Goal: Transaction & Acquisition: Subscribe to service/newsletter

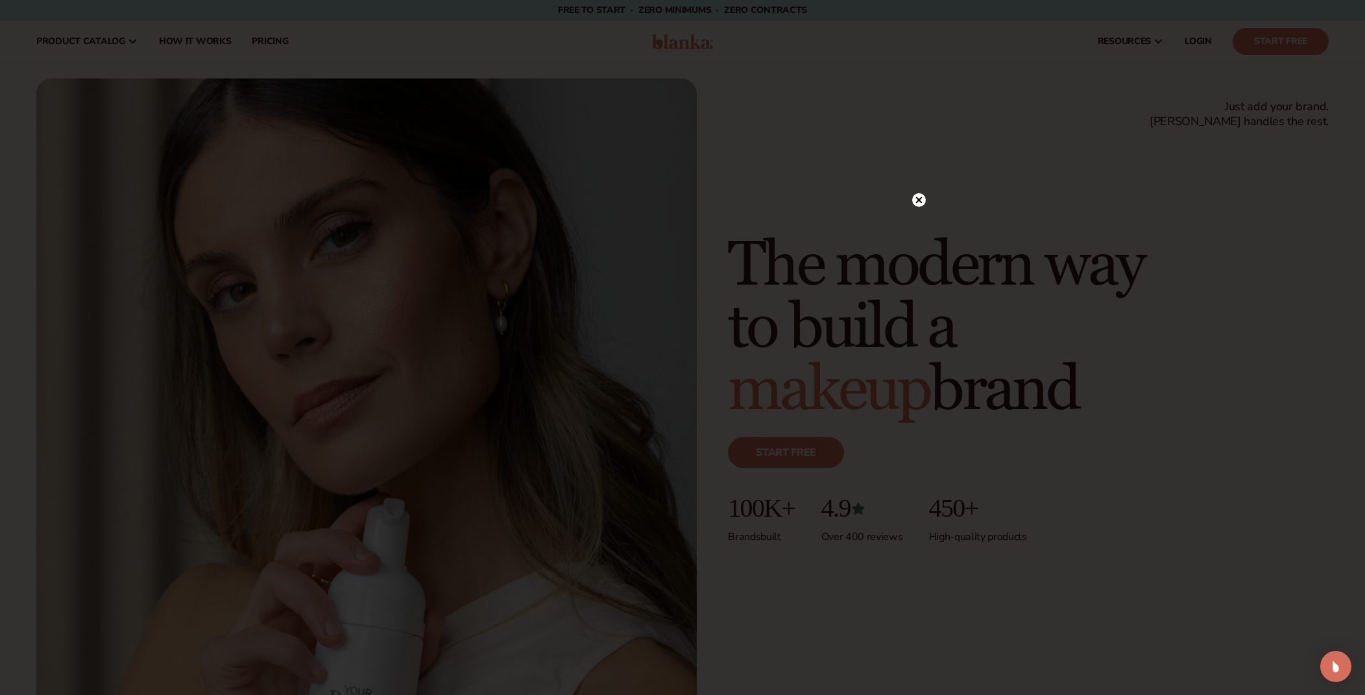
click at [922, 199] on circle at bounding box center [919, 200] width 14 height 14
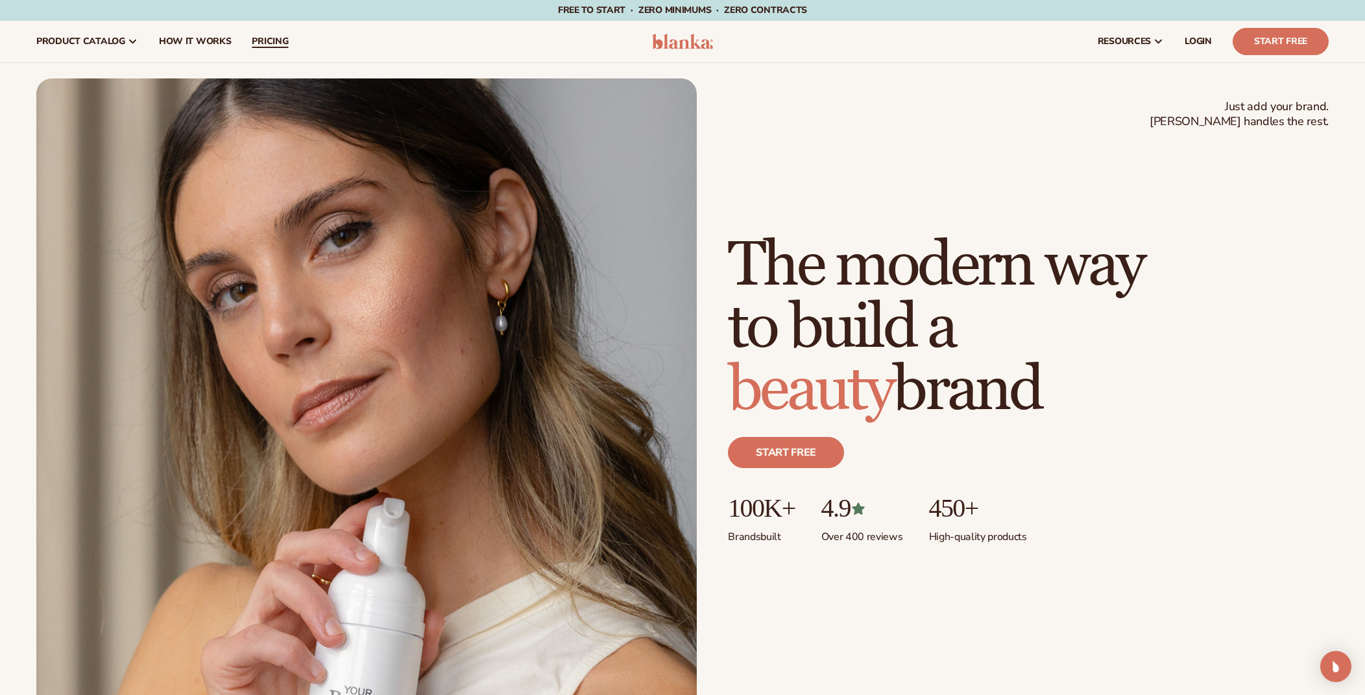
click at [272, 40] on span "pricing" at bounding box center [270, 41] width 36 height 10
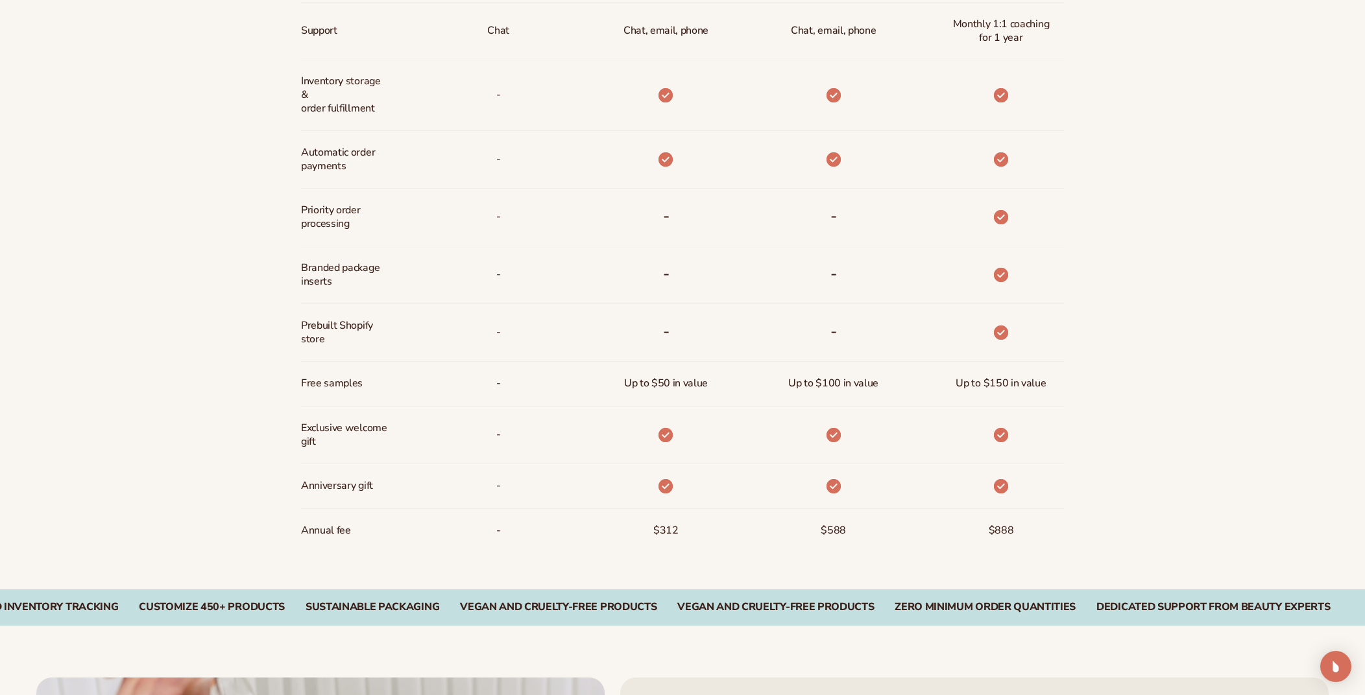
scroll to position [907, 0]
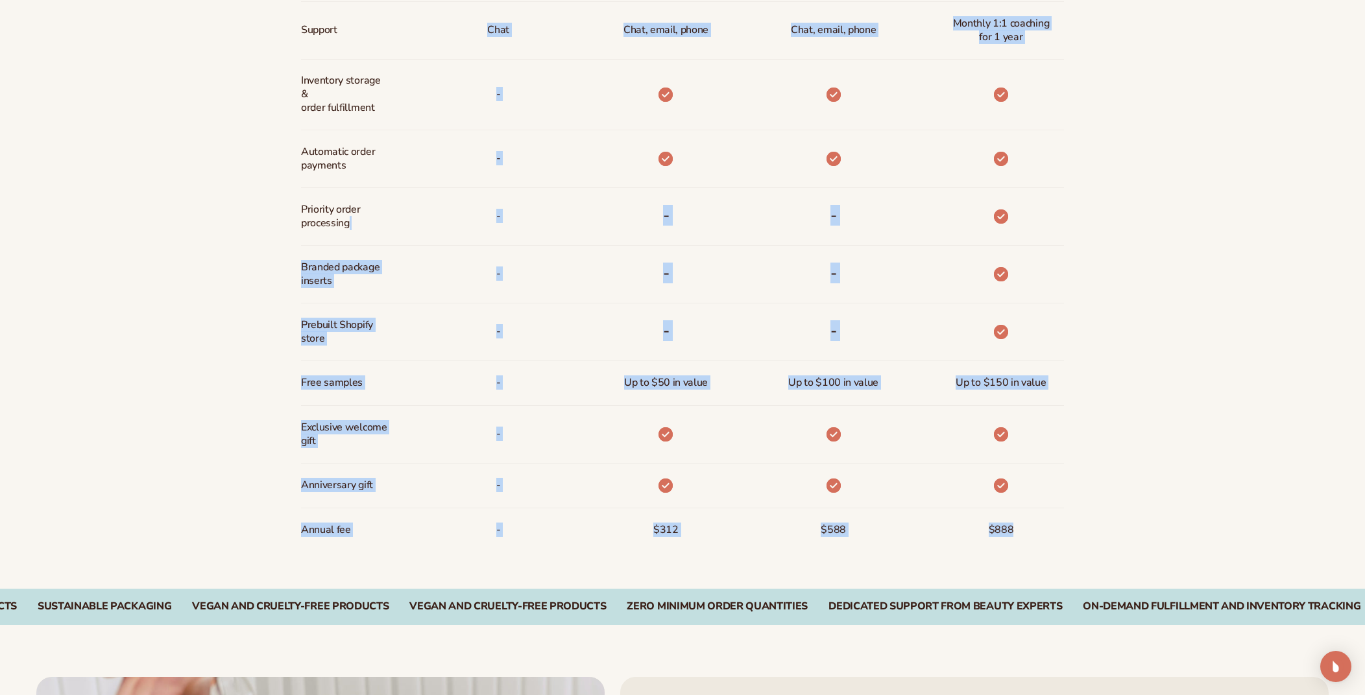
drag, startPoint x: 1029, startPoint y: 529, endPoint x: 291, endPoint y: 229, distance: 796.7
click at [291, 229] on div "Billed Monthly billed Yearly Billed Monthly billed Yearly Discounts Support Inv…" at bounding box center [682, 158] width 835 height 861
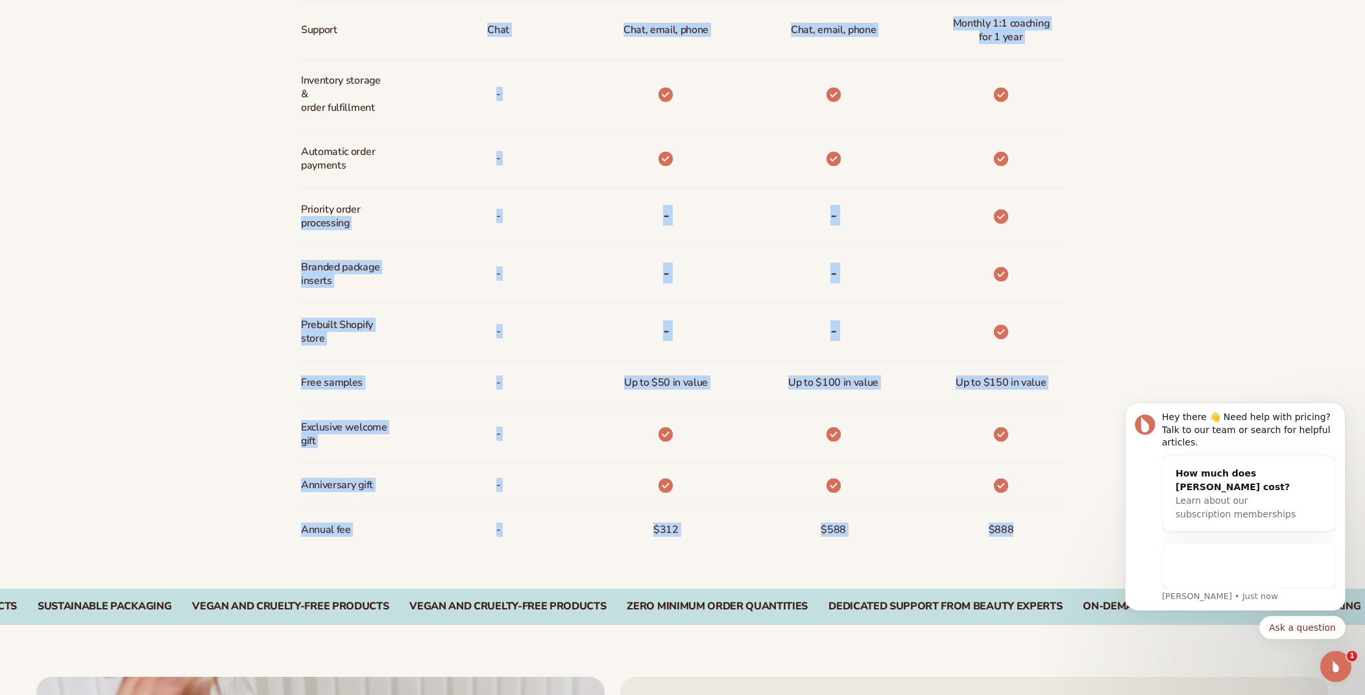
scroll to position [0, 0]
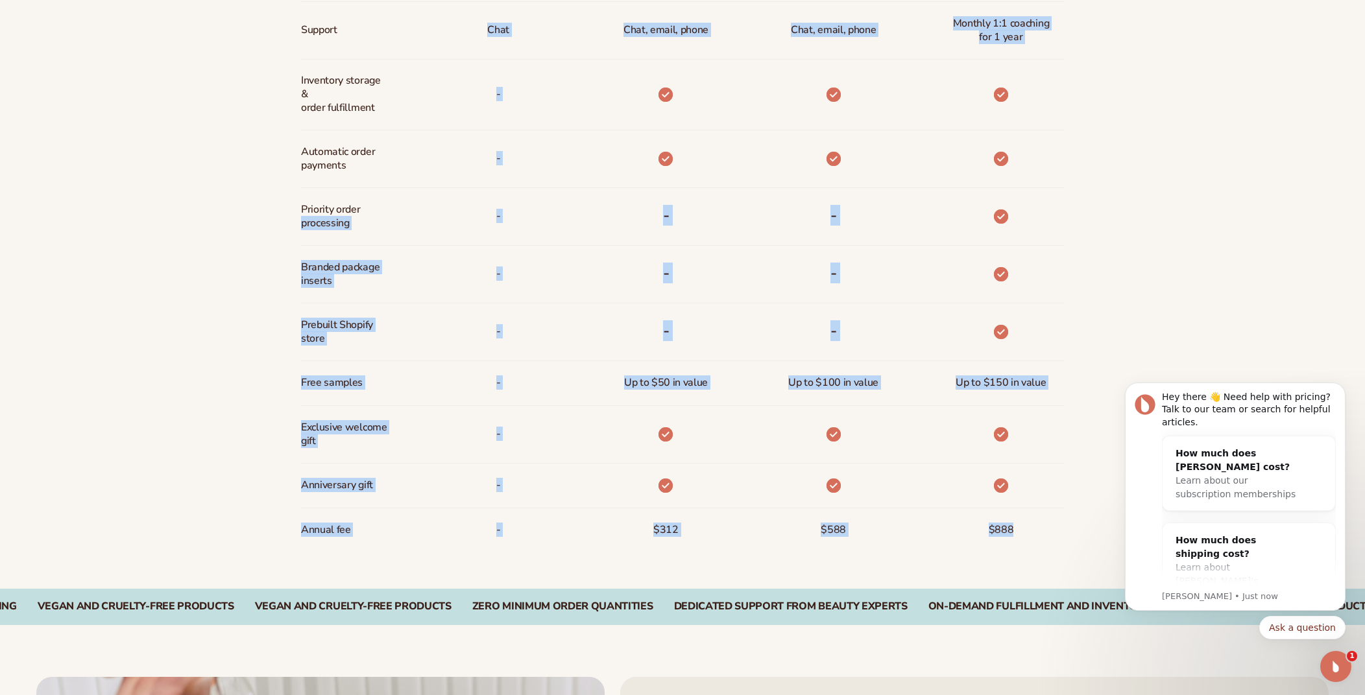
click at [1245, 202] on div "Billed Monthly billed Yearly Billed Monthly billed Yearly Discounts Support Inv…" at bounding box center [682, 158] width 1365 height 861
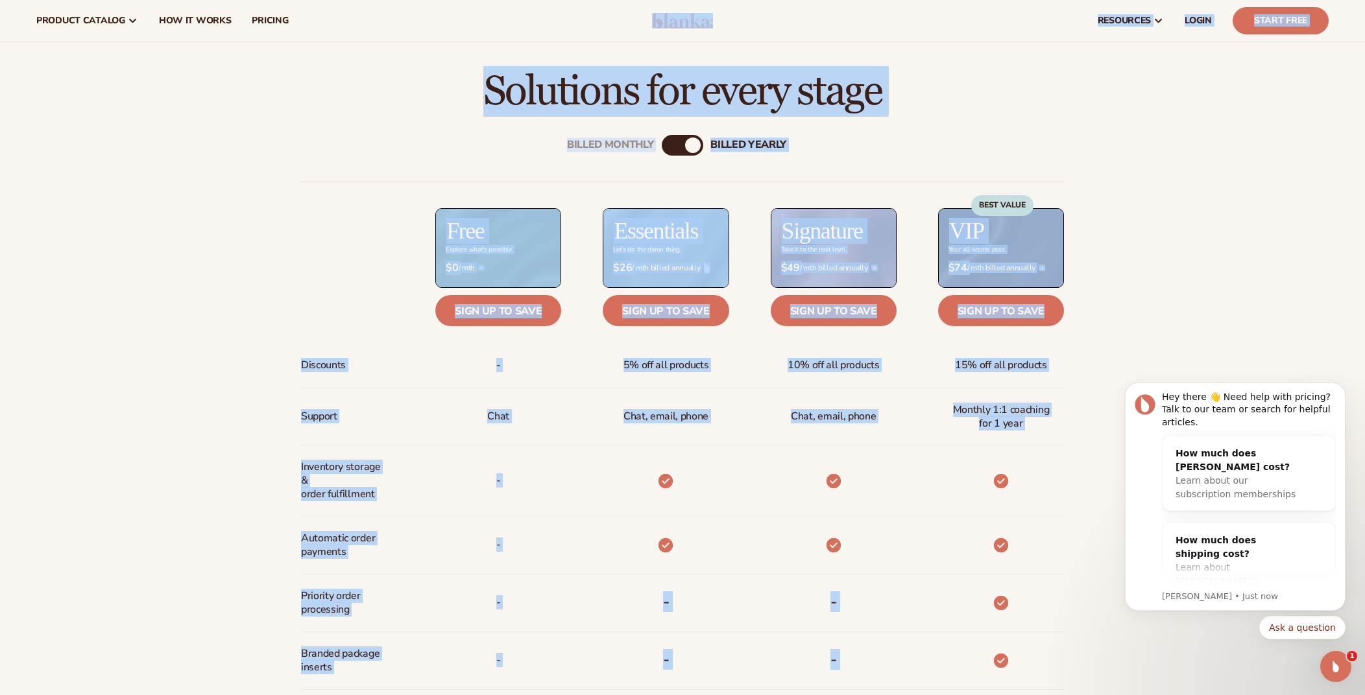
scroll to position [512, 0]
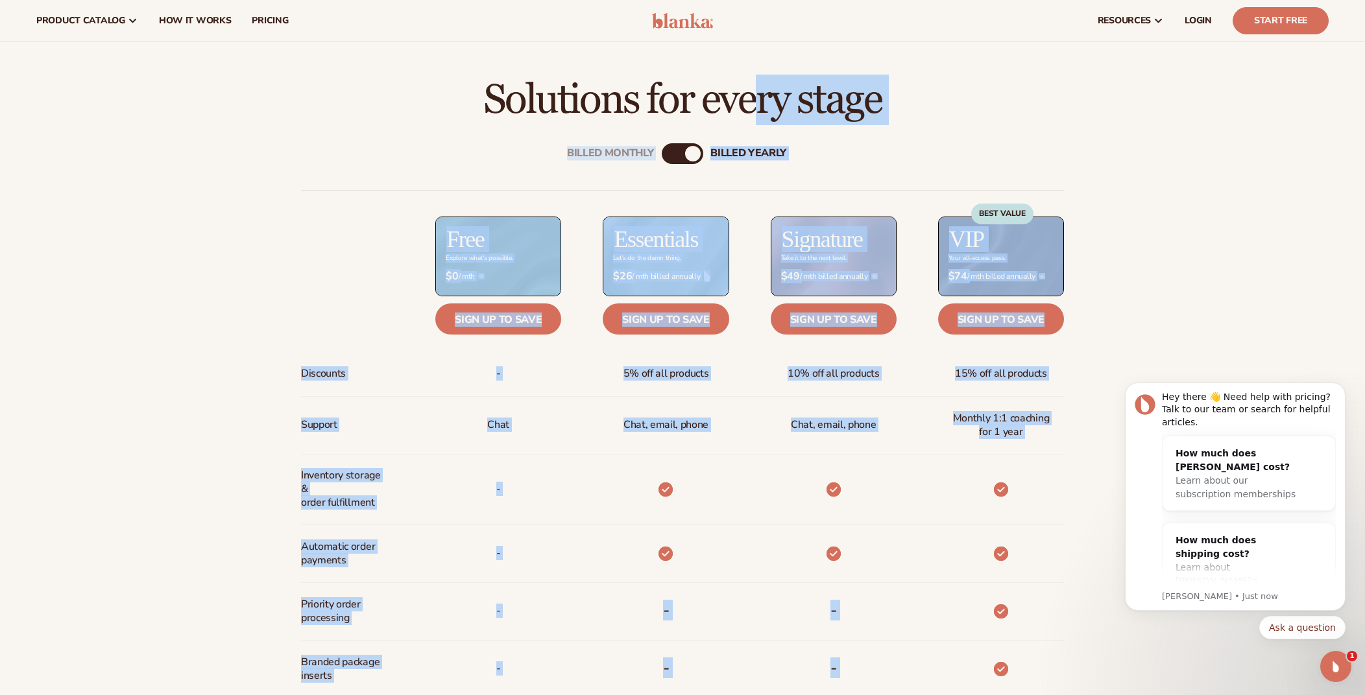
drag, startPoint x: 1038, startPoint y: 536, endPoint x: 307, endPoint y: 113, distance: 845.4
copy main "Loremipsu dol sitam conse Adipis Elitsed doeius Tempor Incidi Utlabor etdolo Ma…"
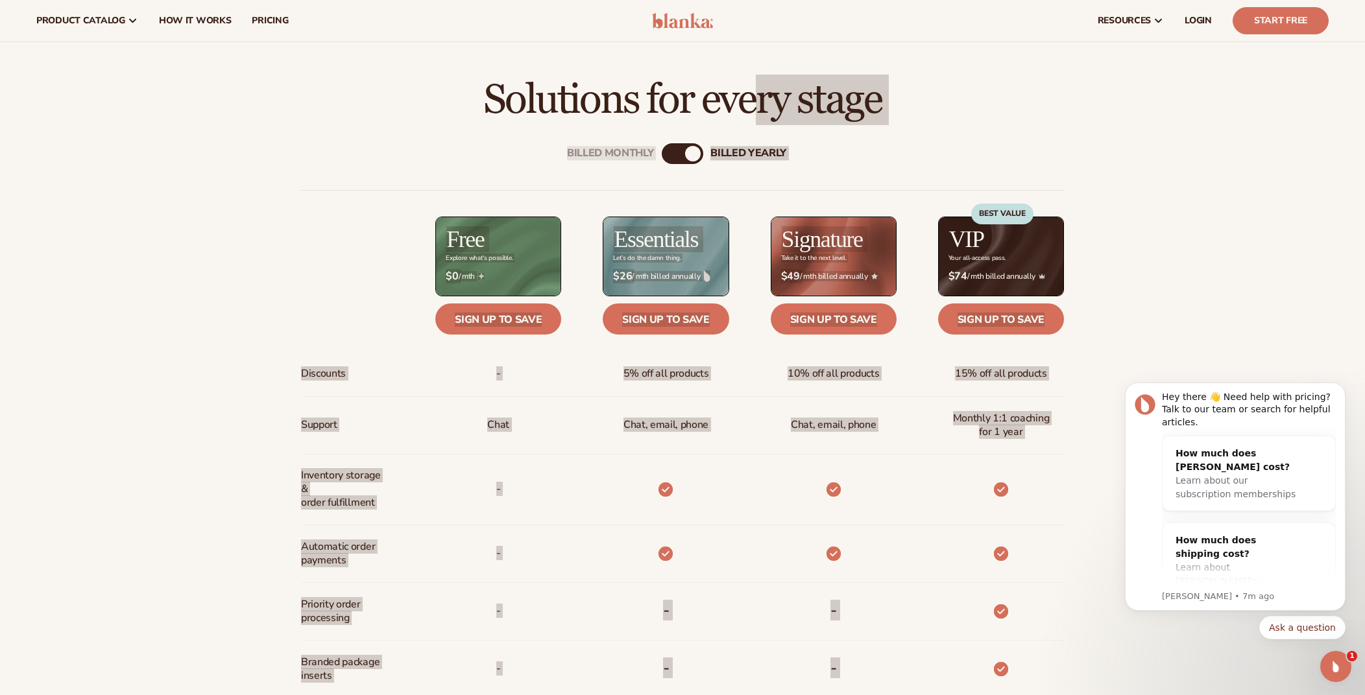
click at [232, 514] on div "Billed Monthly billed Yearly Billed Monthly billed Yearly Discounts Support Inv…" at bounding box center [682, 553] width 1365 height 861
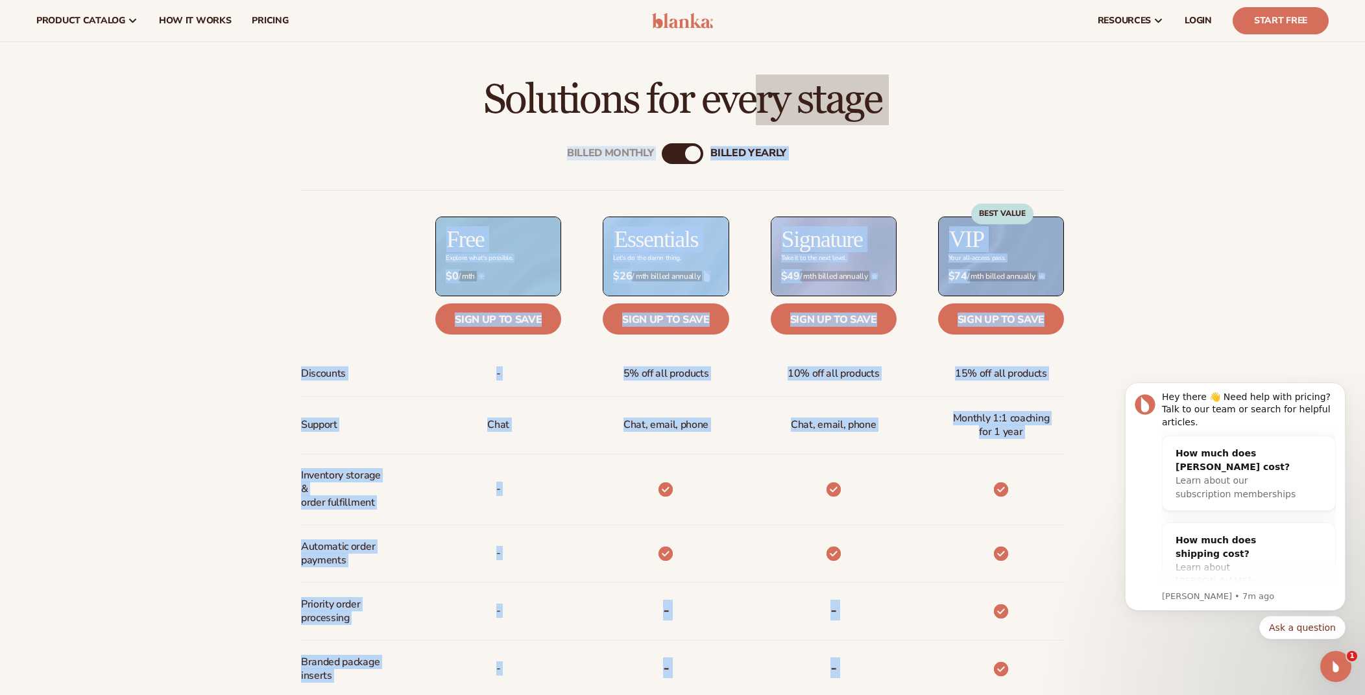
click at [232, 514] on div "Billed Monthly billed Yearly Billed Monthly billed Yearly Discounts Support Inv…" at bounding box center [682, 553] width 1365 height 861
